Goal: Browse casually: Explore the website without a specific task or goal

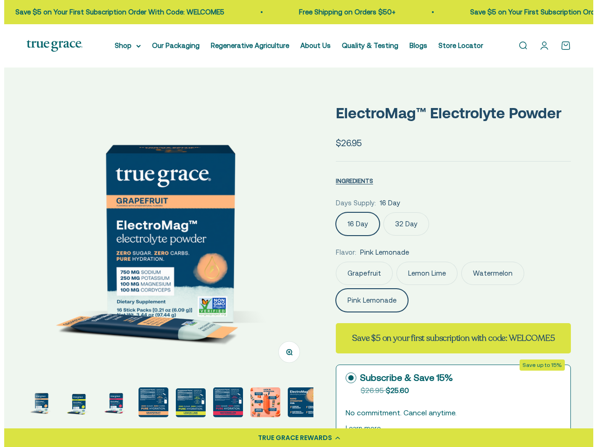
scroll to position [0, 191]
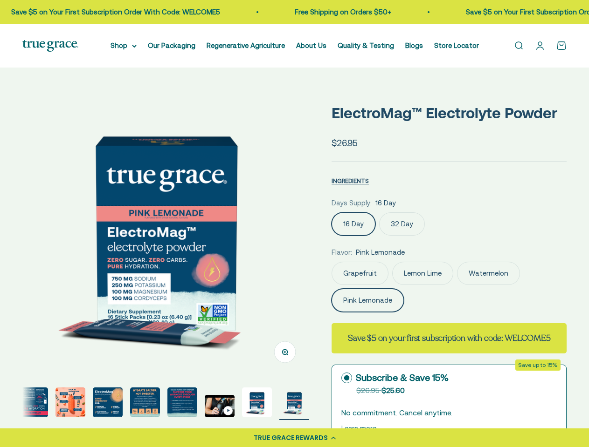
select select "3"
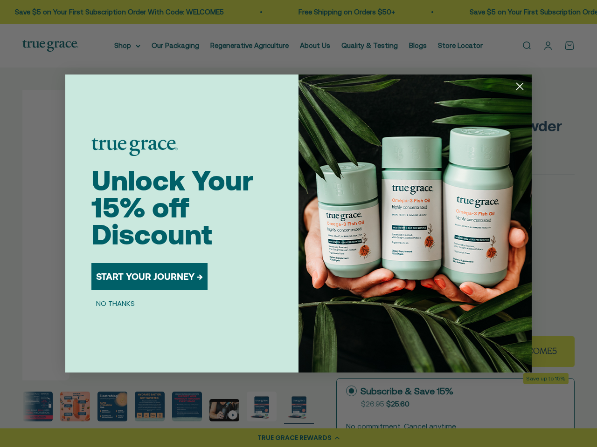
scroll to position [0, 186]
click at [298, 224] on img "POPUP Form" at bounding box center [414, 224] width 233 height 298
click at [519, 86] on icon "Close dialog" at bounding box center [519, 86] width 7 height 7
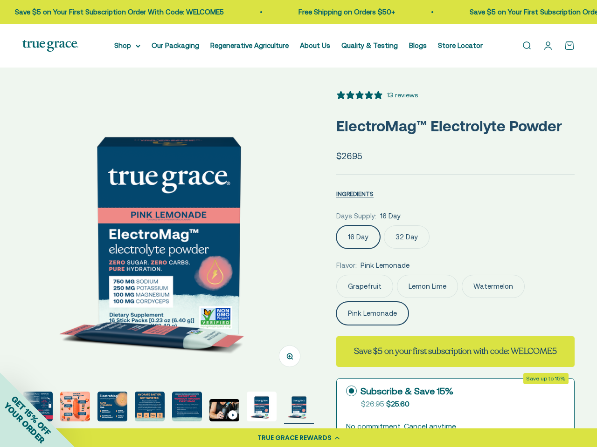
click at [150, 293] on button "START YOUR JOURNEY →" at bounding box center [149, 306] width 116 height 27
